Goal: Check status: Check status

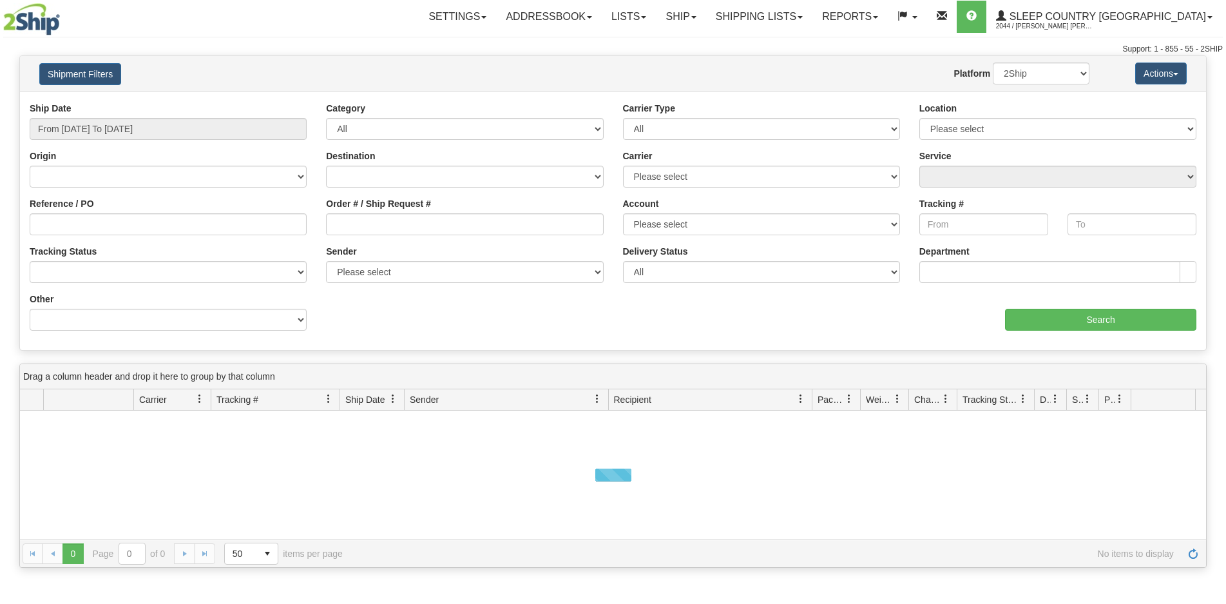
click at [64, 73] on button "Shipment Filters" at bounding box center [80, 74] width 82 height 22
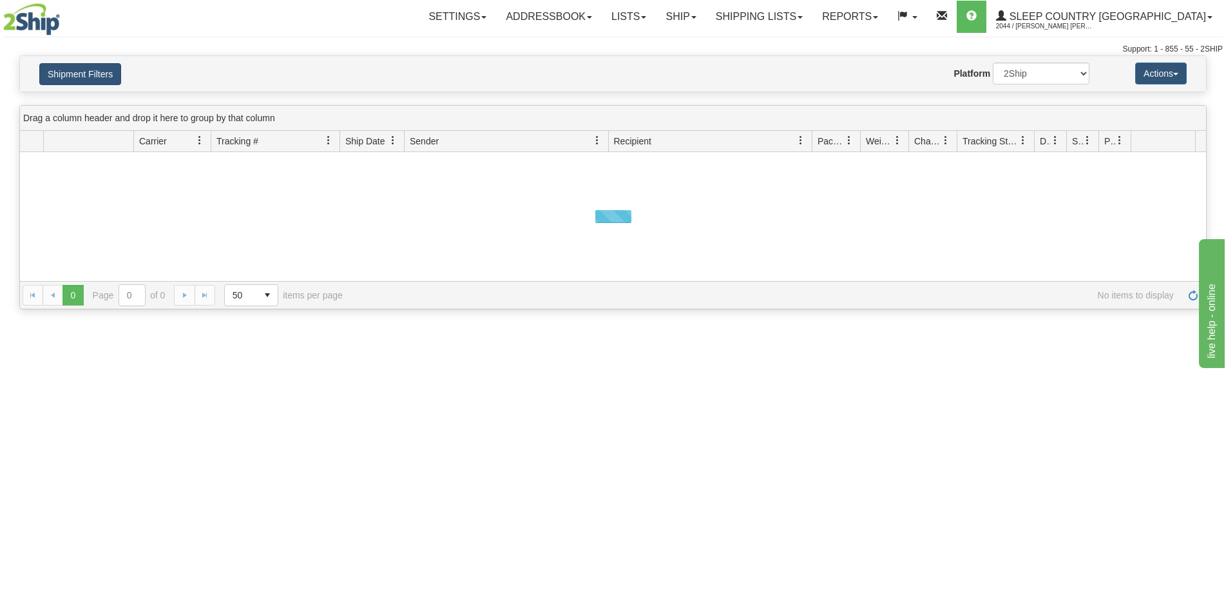
click at [64, 72] on button "Shipment Filters" at bounding box center [80, 74] width 82 height 22
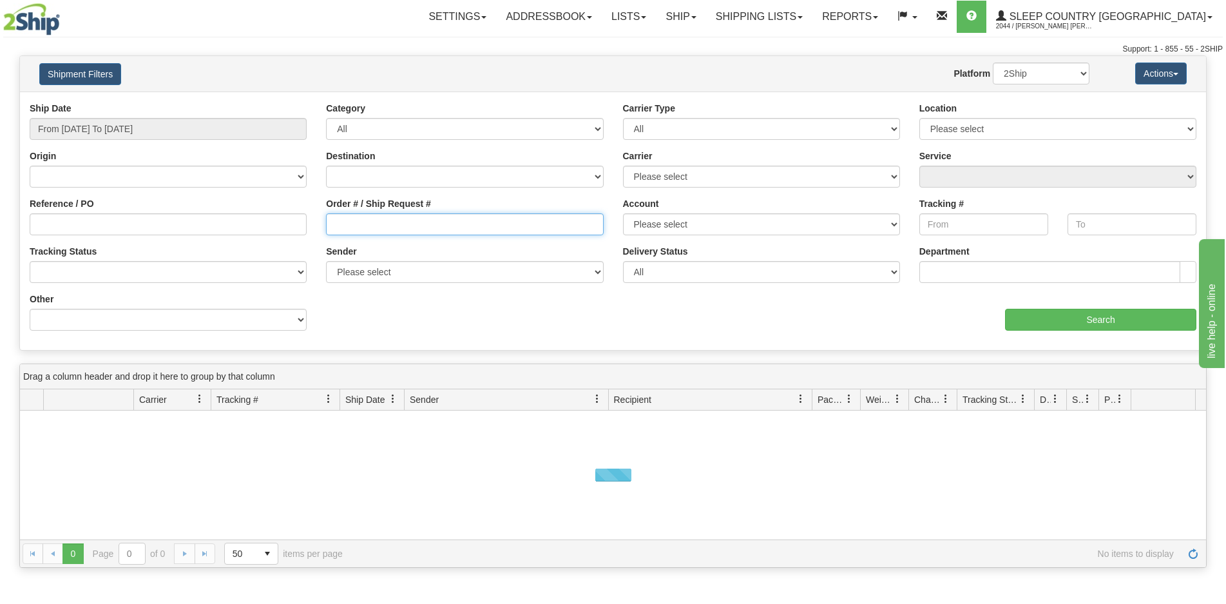
click at [383, 217] on input "Order # / Ship Request #" at bounding box center [464, 224] width 277 height 22
paste input "9000I038835"
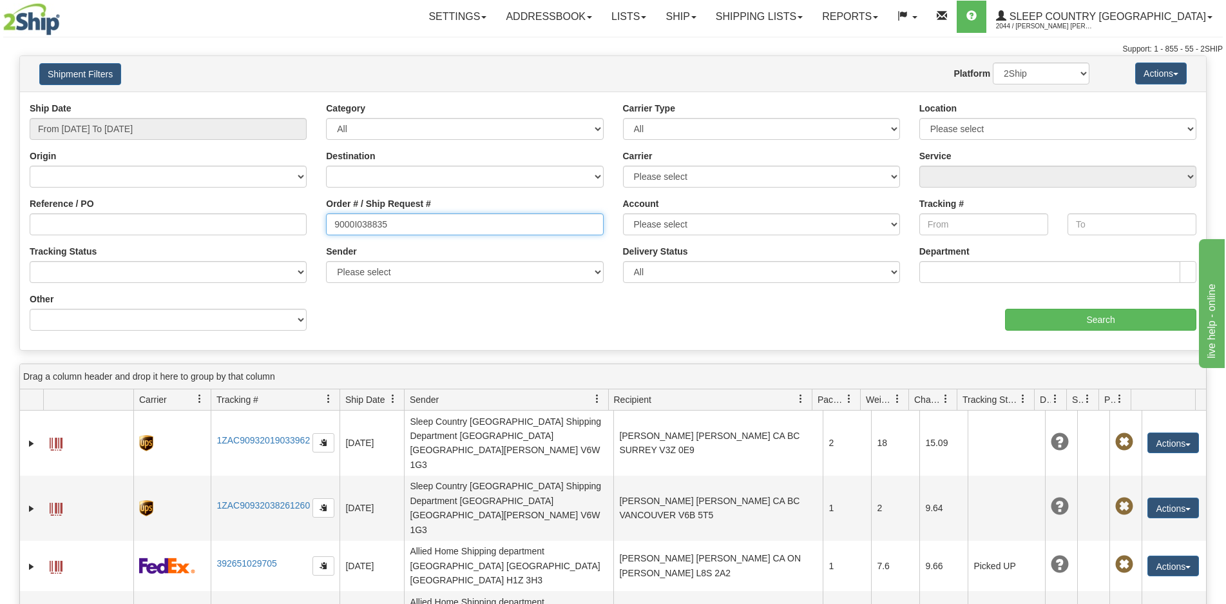
type input "9000I038835"
click at [138, 130] on input "From [DATE] To [DATE]" at bounding box center [168, 129] width 277 height 22
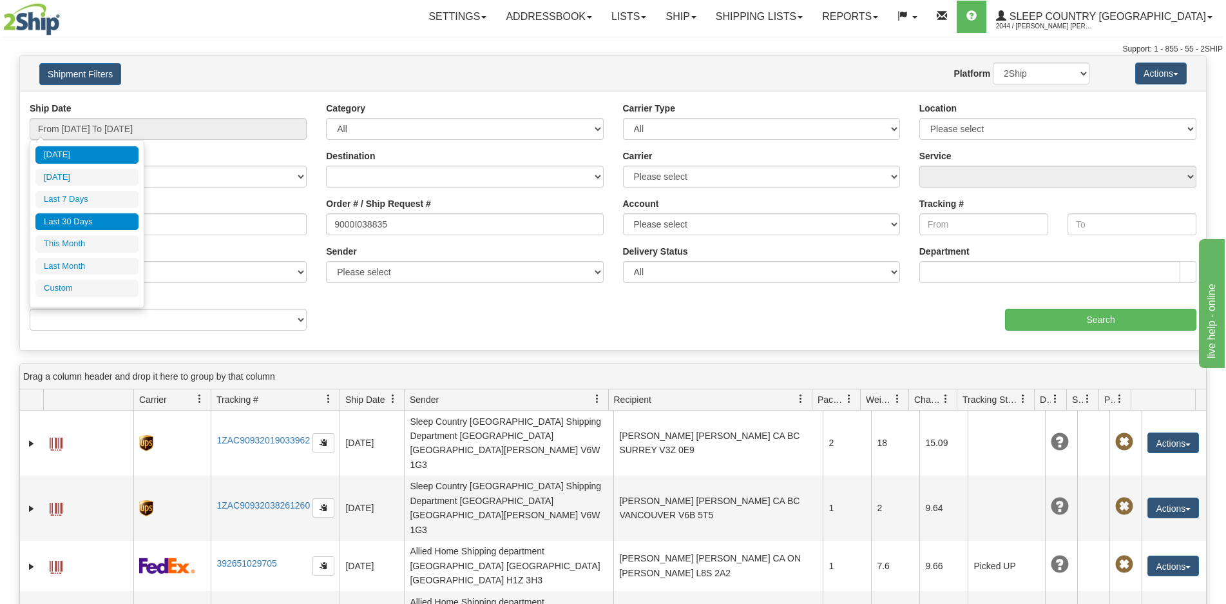
click at [108, 228] on li "Last 30 Days" at bounding box center [86, 221] width 103 height 17
type input "From [DATE] To [DATE]"
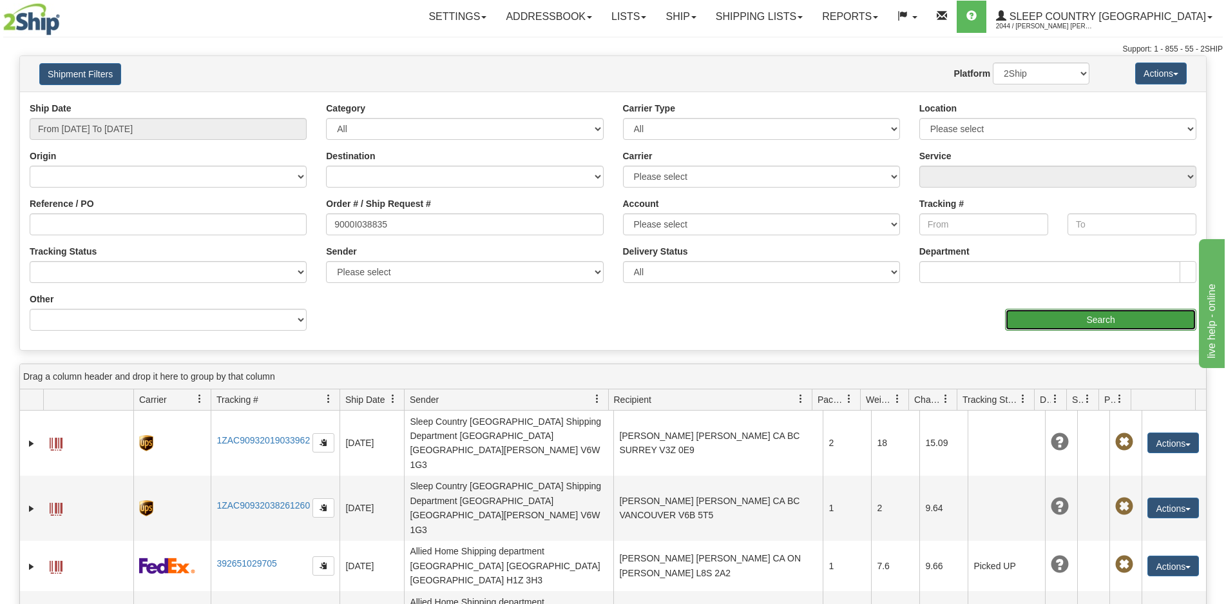
click at [1015, 313] on input "Search" at bounding box center [1100, 320] width 191 height 22
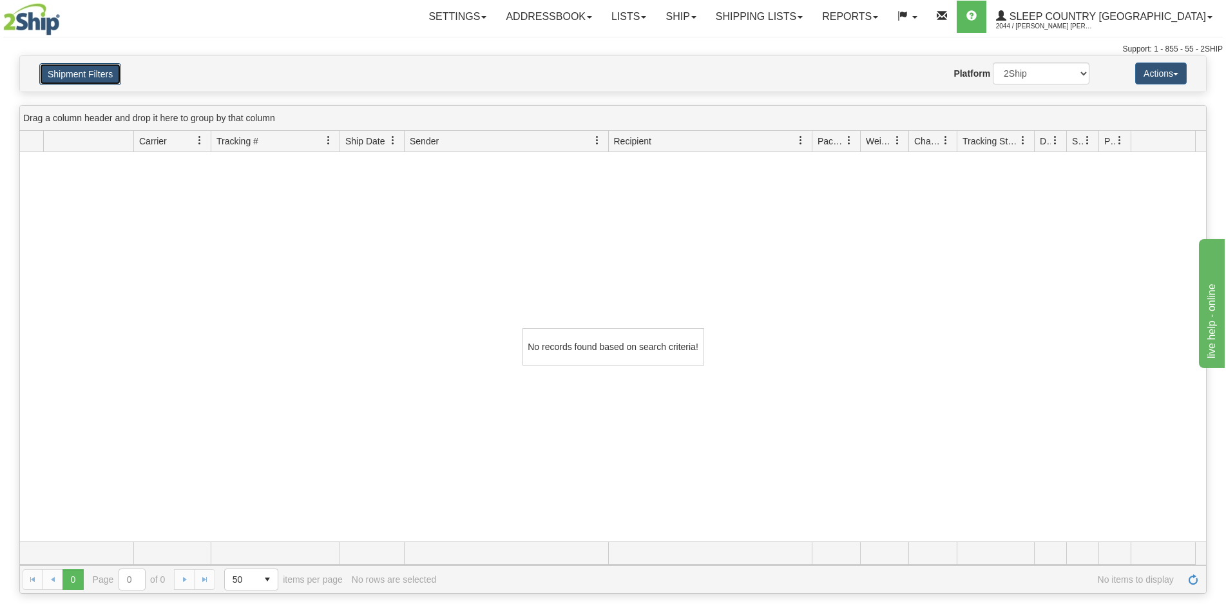
click at [90, 73] on button "Shipment Filters" at bounding box center [80, 74] width 82 height 22
